Goal: Use online tool/utility: Utilize a website feature to perform a specific function

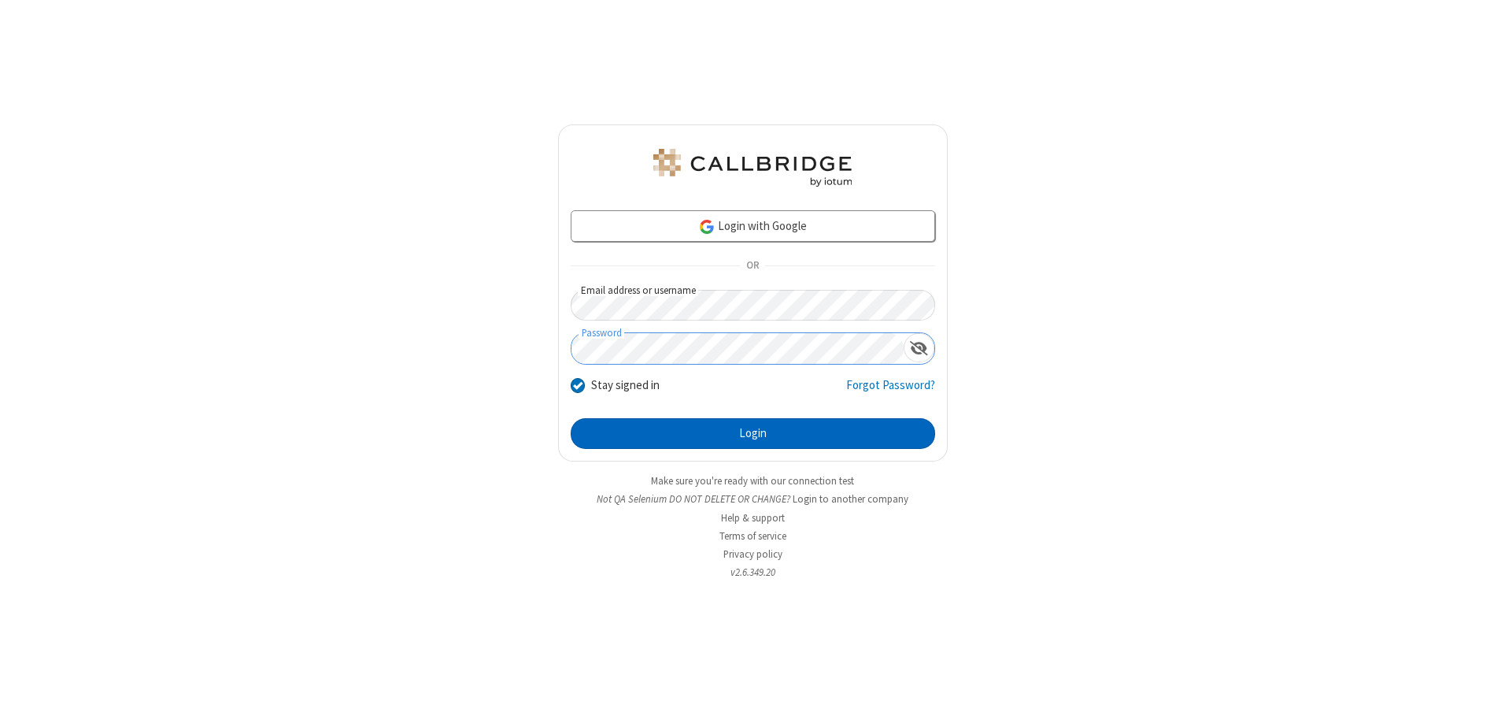
click at [753, 433] on button "Login" at bounding box center [753, 433] width 365 height 31
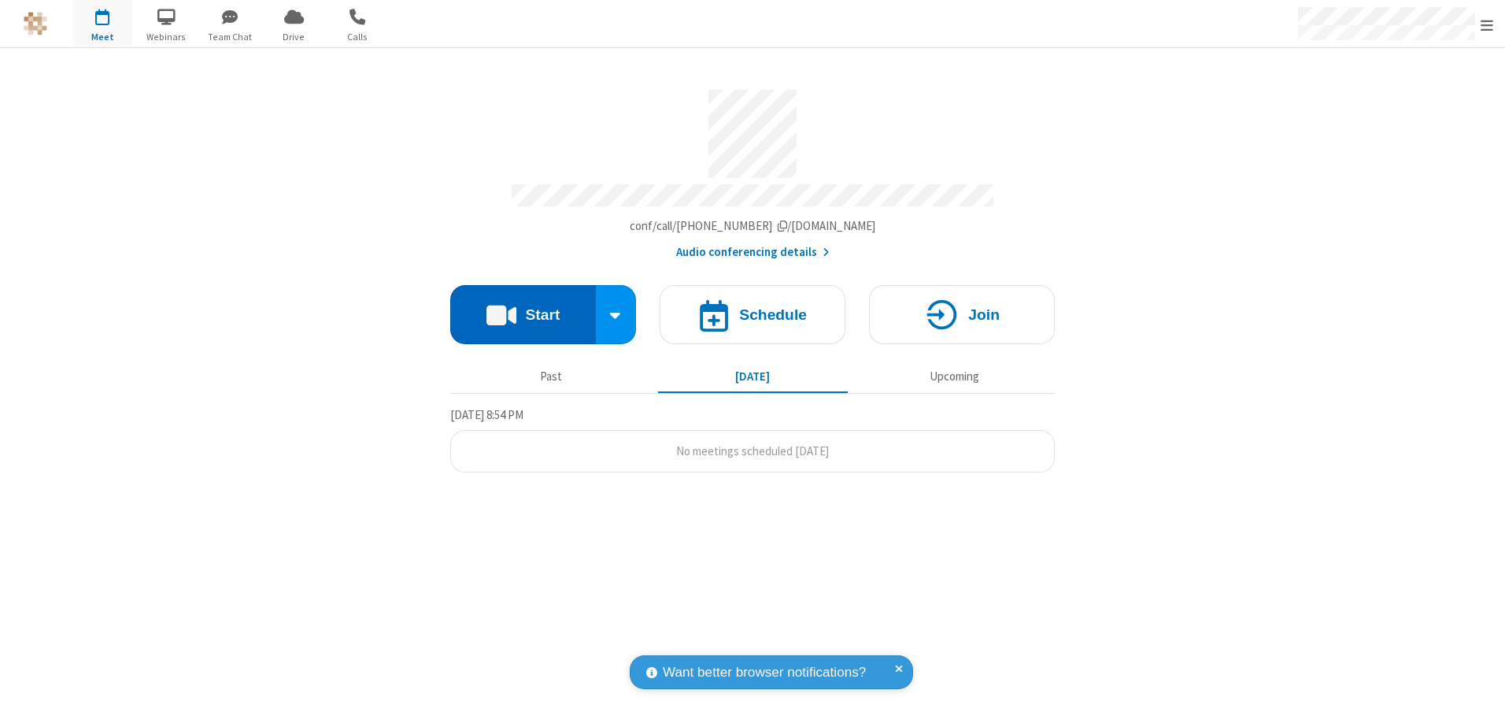
click at [523, 309] on button "Start" at bounding box center [523, 314] width 146 height 59
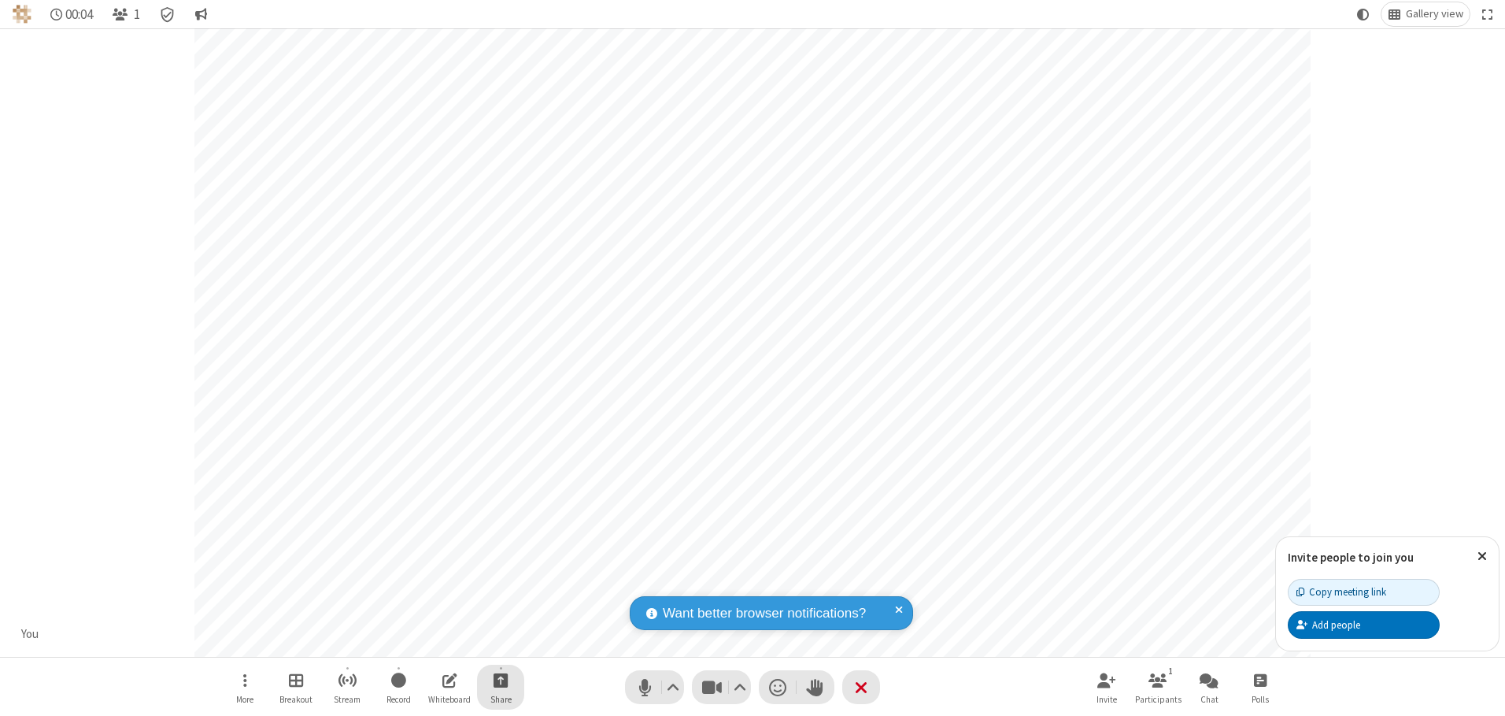
click at [501, 679] on span "Start sharing" at bounding box center [501, 680] width 15 height 20
click at [500, 583] on span "Share additional camera" at bounding box center [510, 586] width 117 height 13
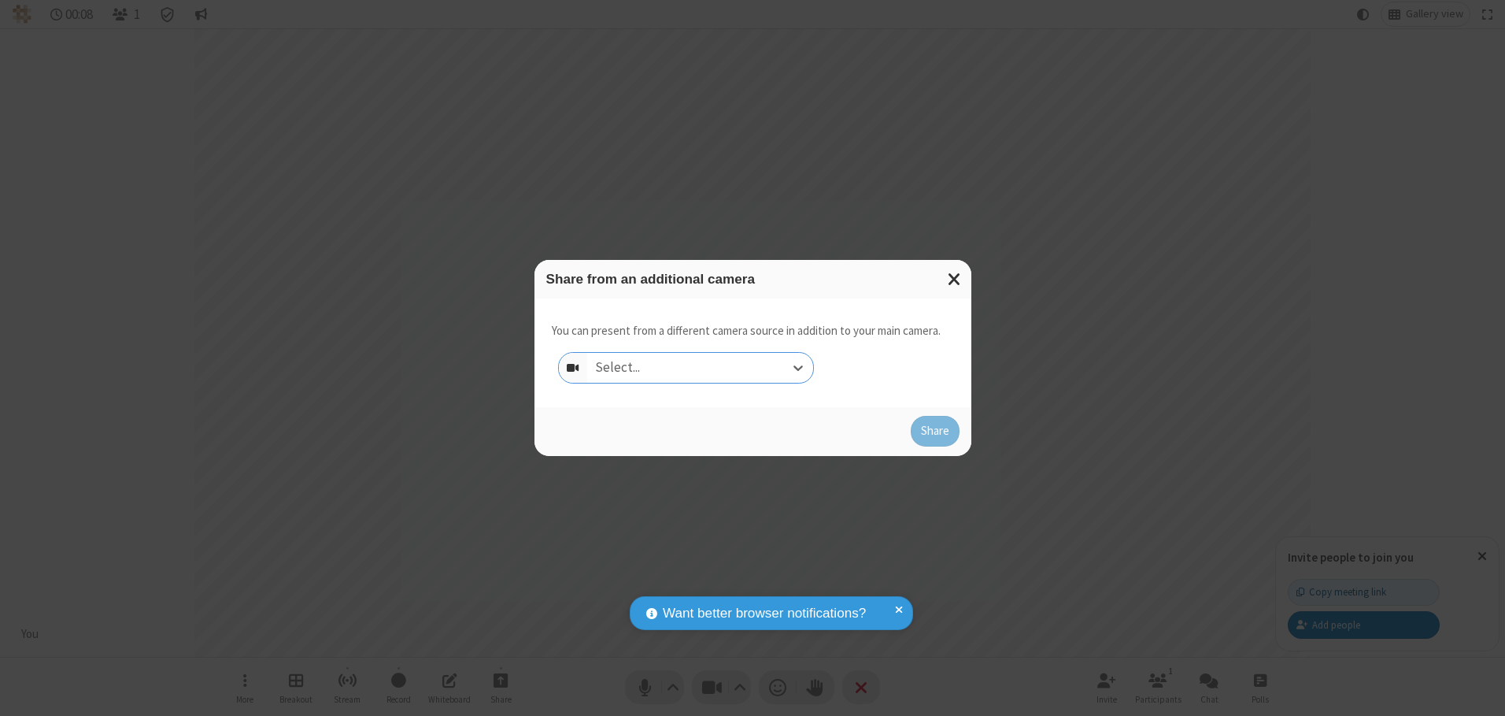
click at [700, 367] on div "Select..." at bounding box center [700, 368] width 226 height 30
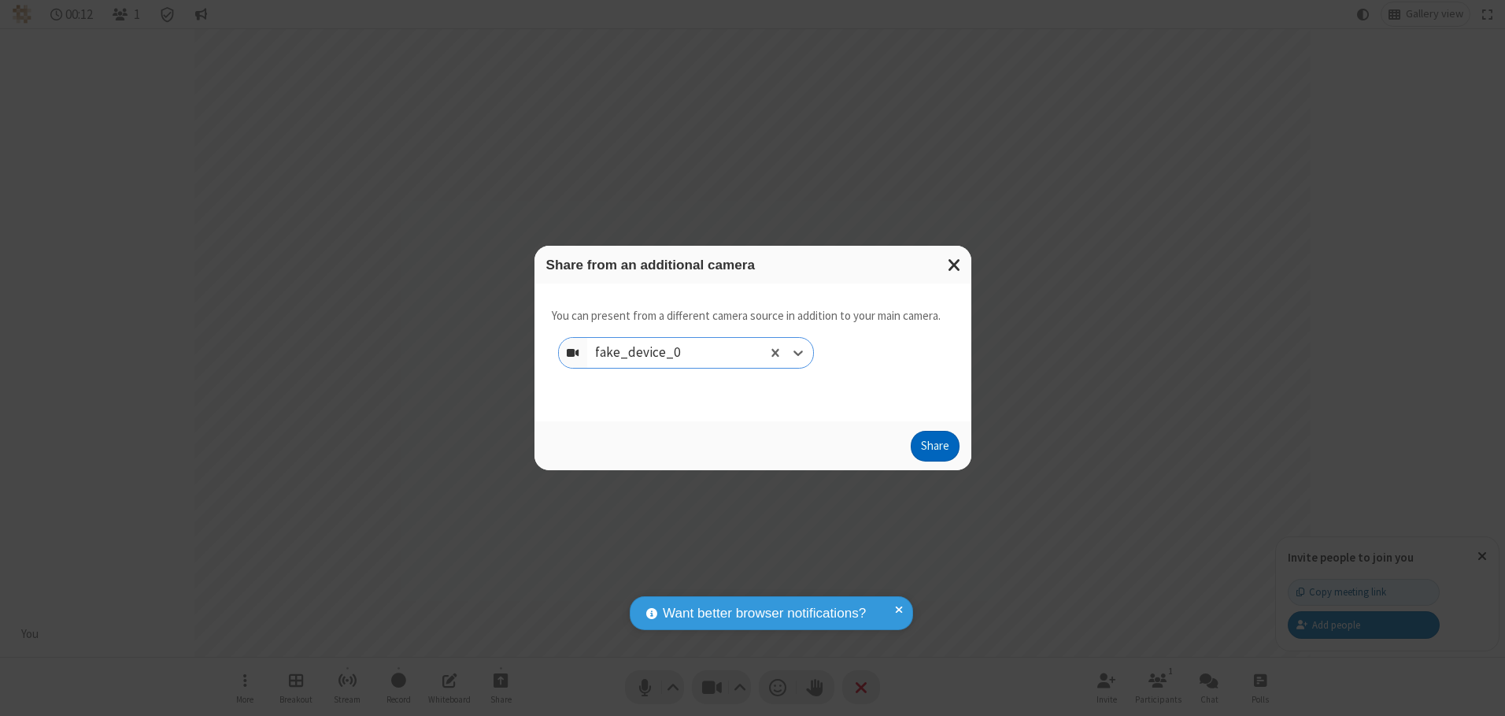
click at [935, 450] on button "Share" at bounding box center [935, 446] width 49 height 31
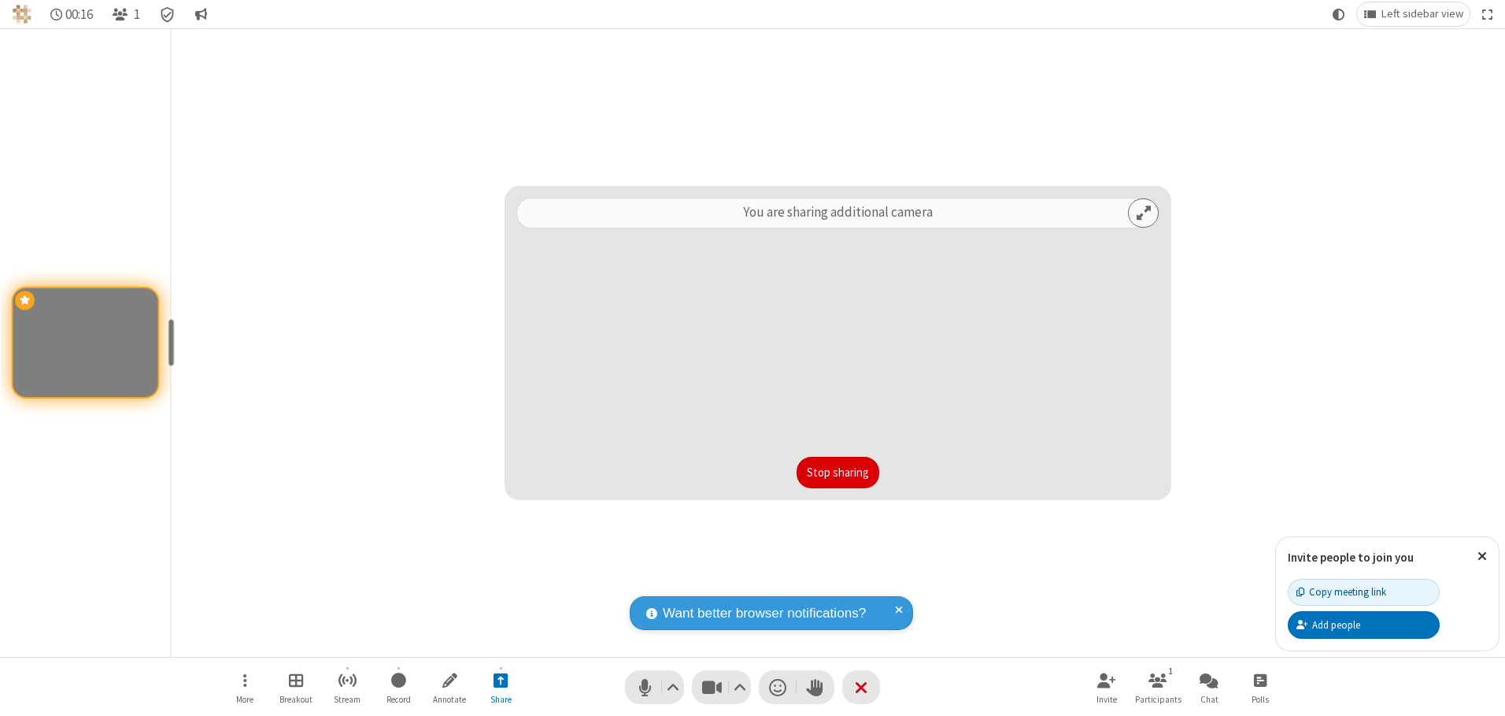
click at [838, 472] on button "Stop sharing" at bounding box center [838, 472] width 83 height 31
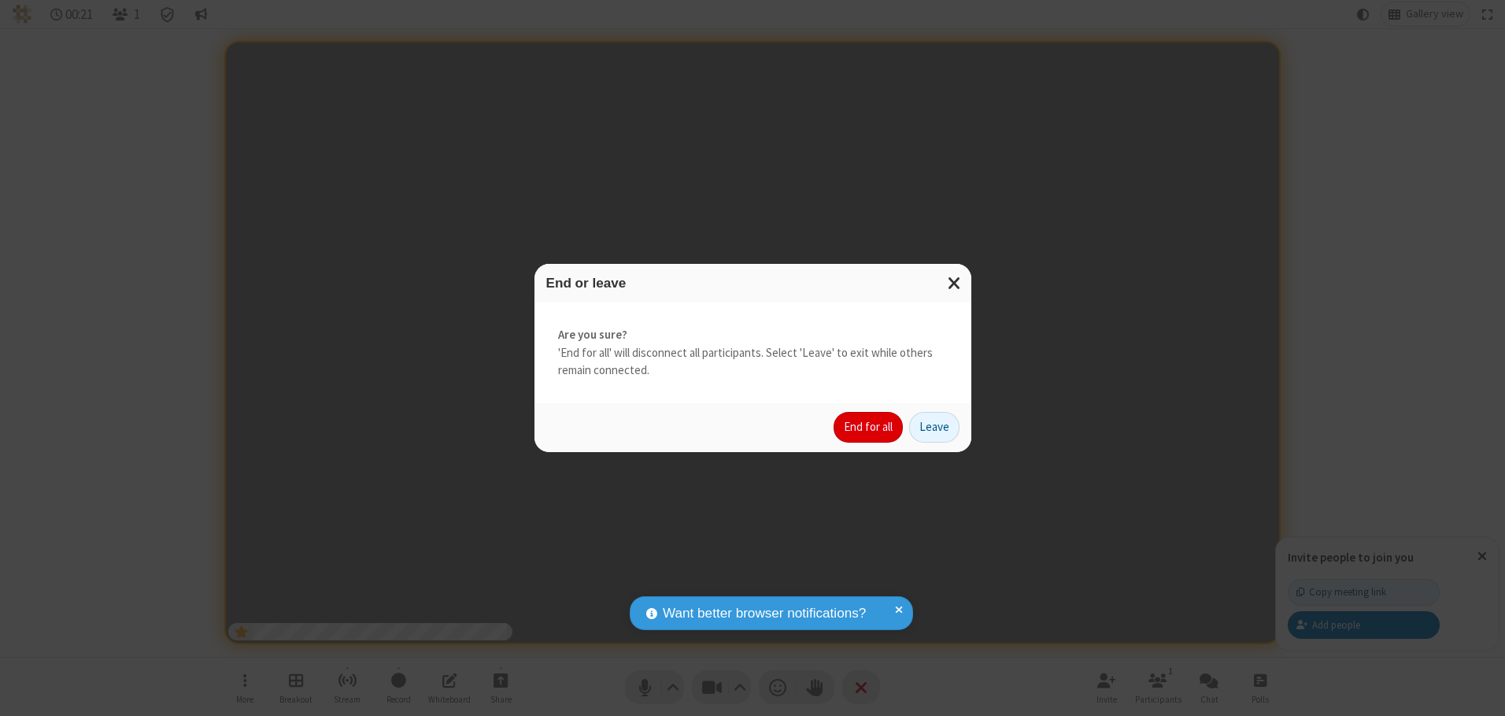
click at [869, 427] on button "End for all" at bounding box center [868, 427] width 69 height 31
